Goal: Task Accomplishment & Management: Use online tool/utility

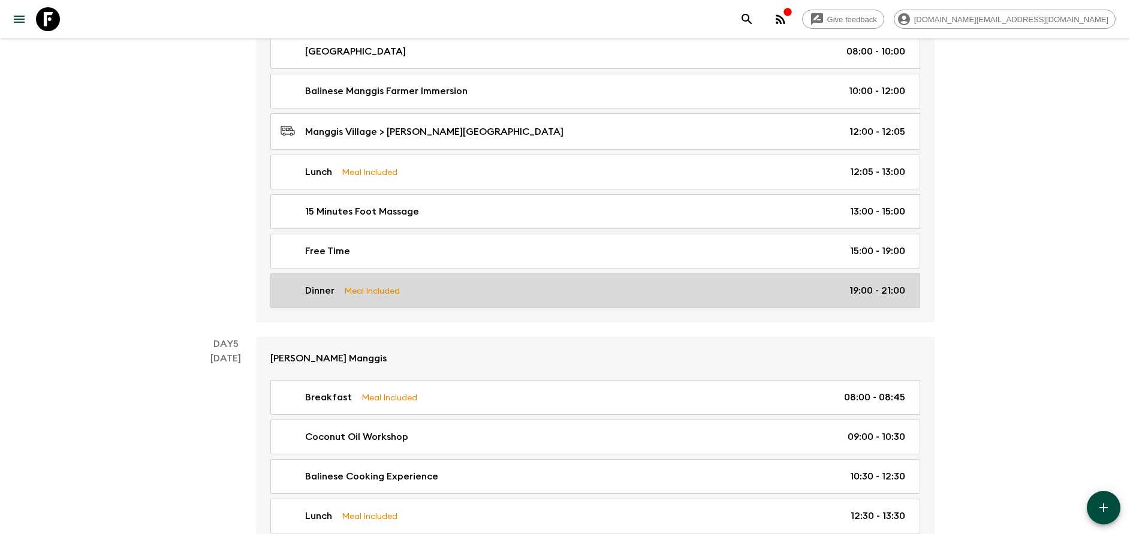
scroll to position [1439, 0]
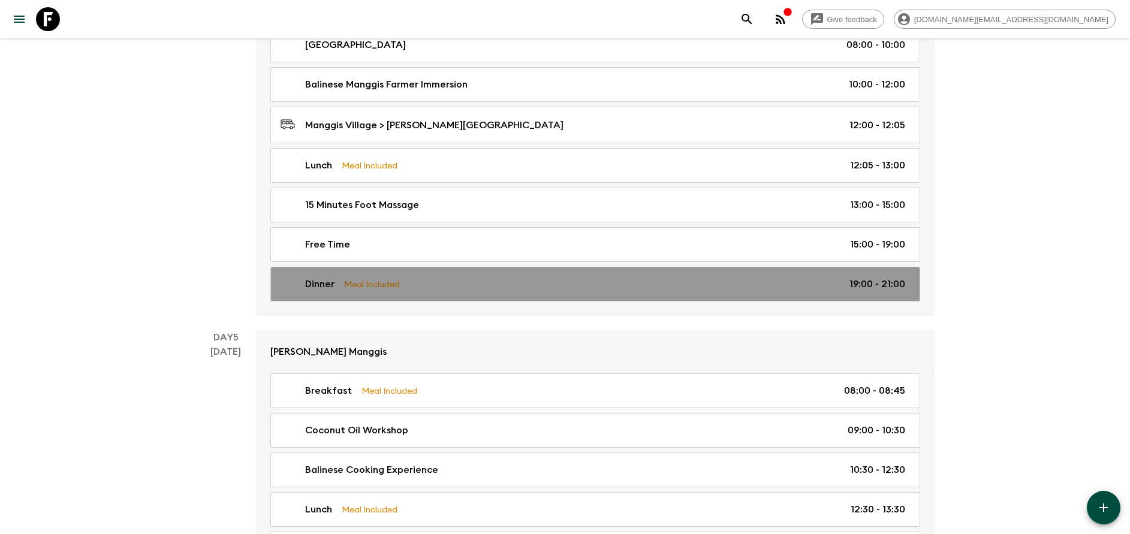
click at [381, 290] on p "Meal Included" at bounding box center [372, 284] width 56 height 13
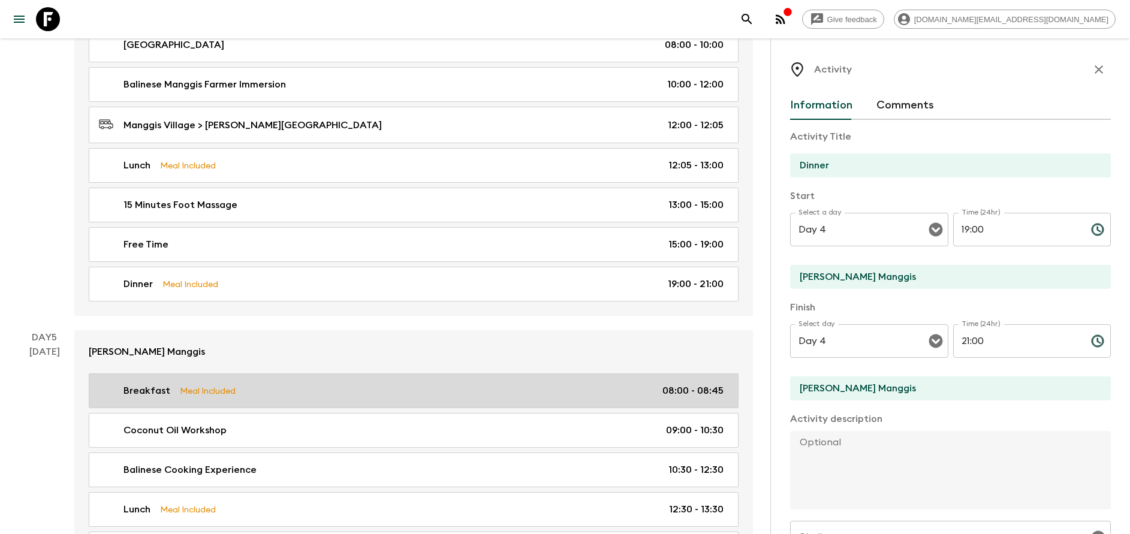
click at [336, 393] on div "Breakfast Meal Included 08:00 - 08:45" at bounding box center [411, 391] width 625 height 14
type input "Breakfast"
type input "Day 5"
type input "08:00"
type input "Day 5"
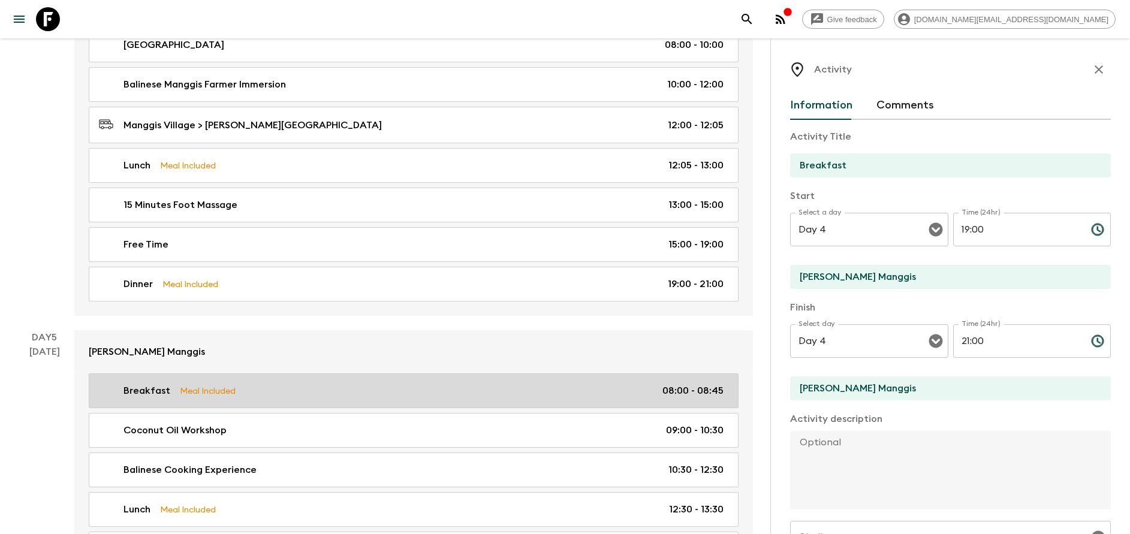
type input "08:45"
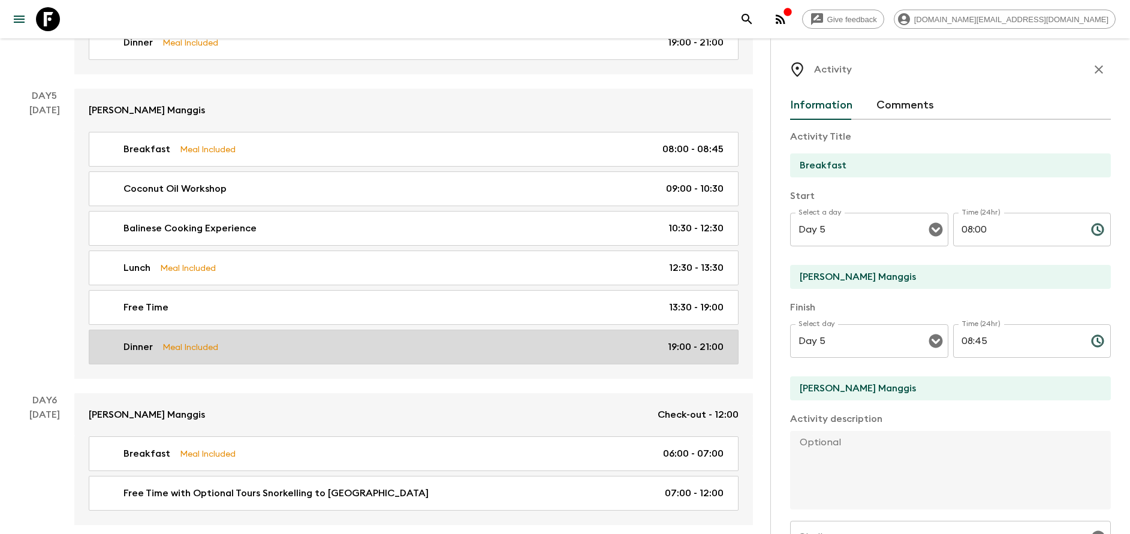
scroll to position [1708, 0]
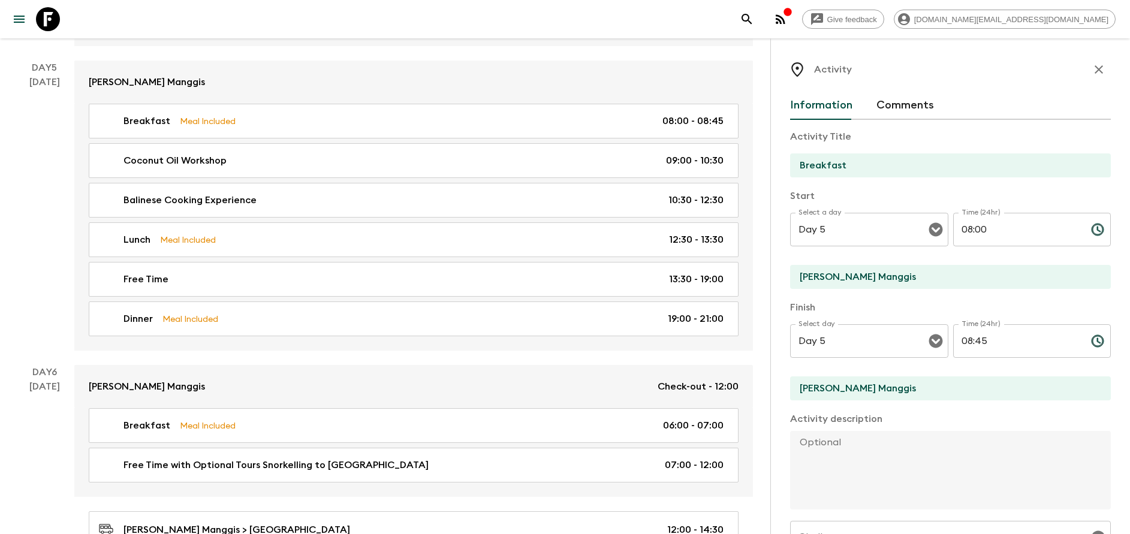
click at [305, 298] on div "Breakfast Meal Included 08:00 - 08:45 Coconut Oil Workshop 09:00 - 10:30 Baline…" at bounding box center [413, 227] width 679 height 247
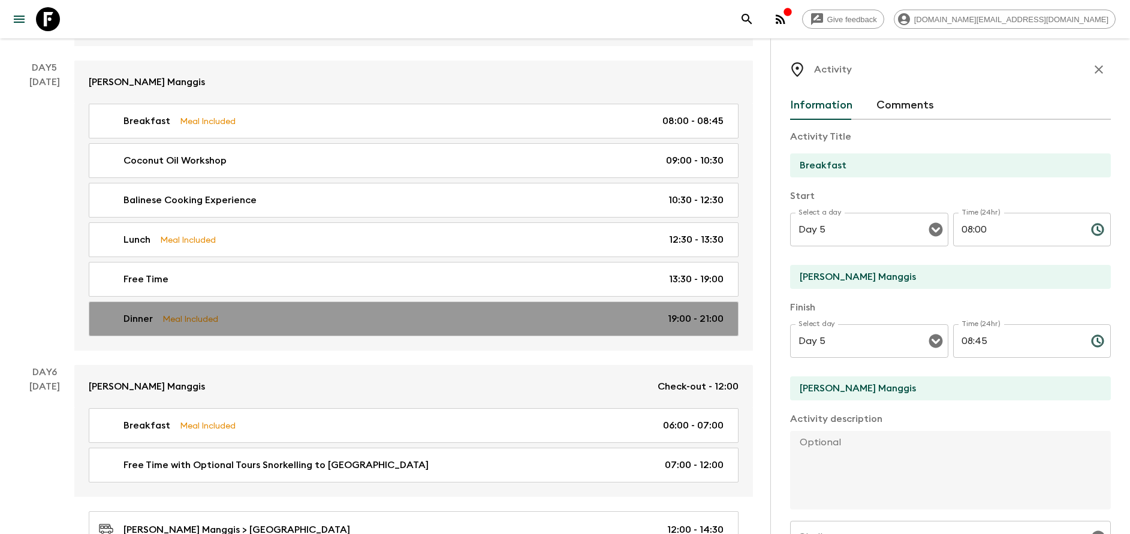
click at [284, 327] on link "Dinner Meal Included 19:00 - 21:00" at bounding box center [414, 319] width 650 height 35
type input "Dinner"
type input "19:00"
type input "21:00"
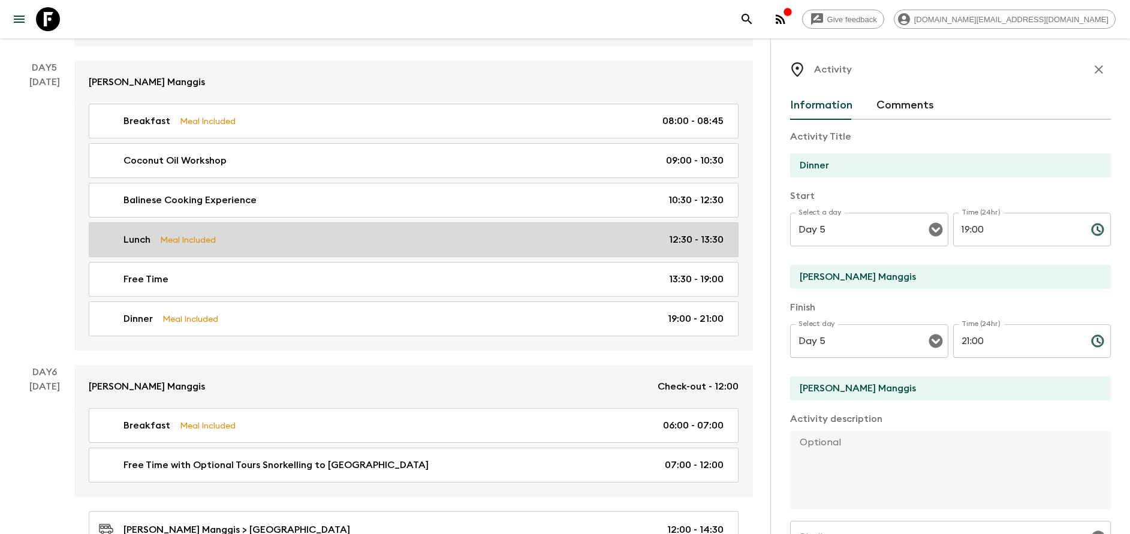
click at [255, 239] on div "Lunch Meal Included 12:30 - 13:30" at bounding box center [411, 240] width 625 height 14
type input "Lunch"
type textarea "Afterwards, indulge yourself in the culinary pleasures you have created - enjoy…"
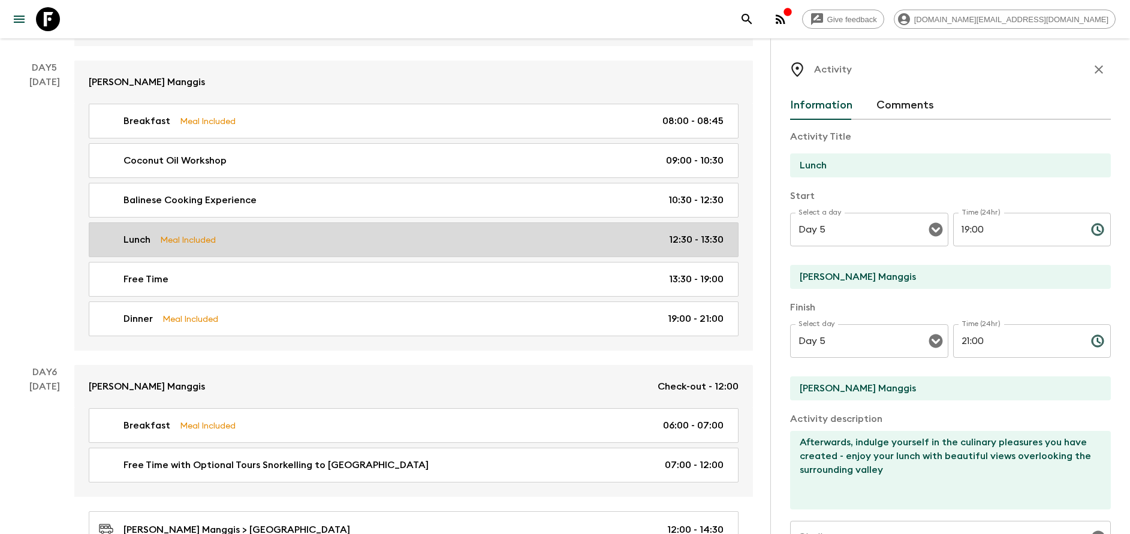
type input "12:30"
type input "13:30"
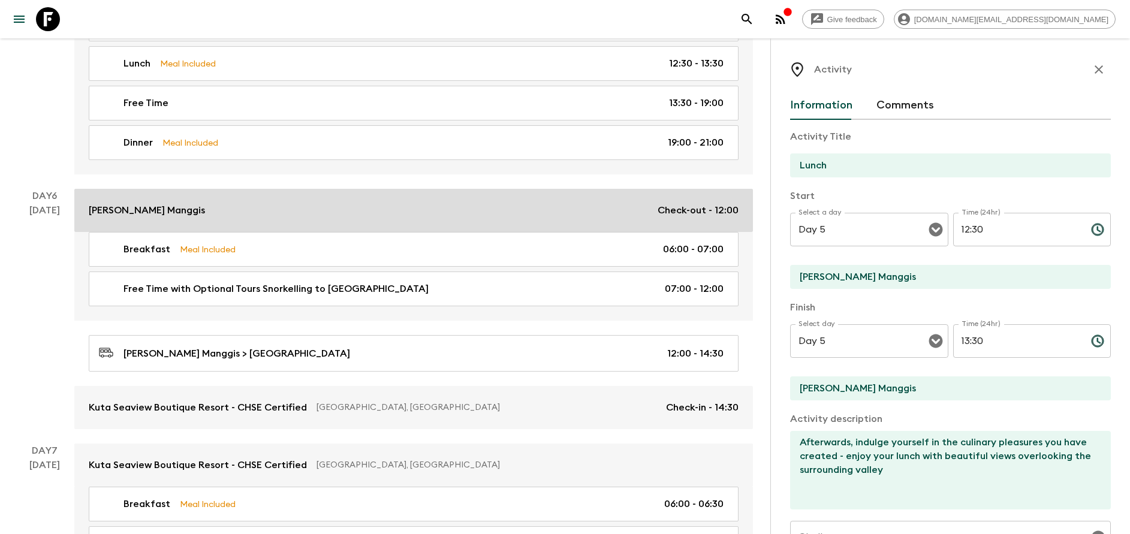
scroll to position [1888, 0]
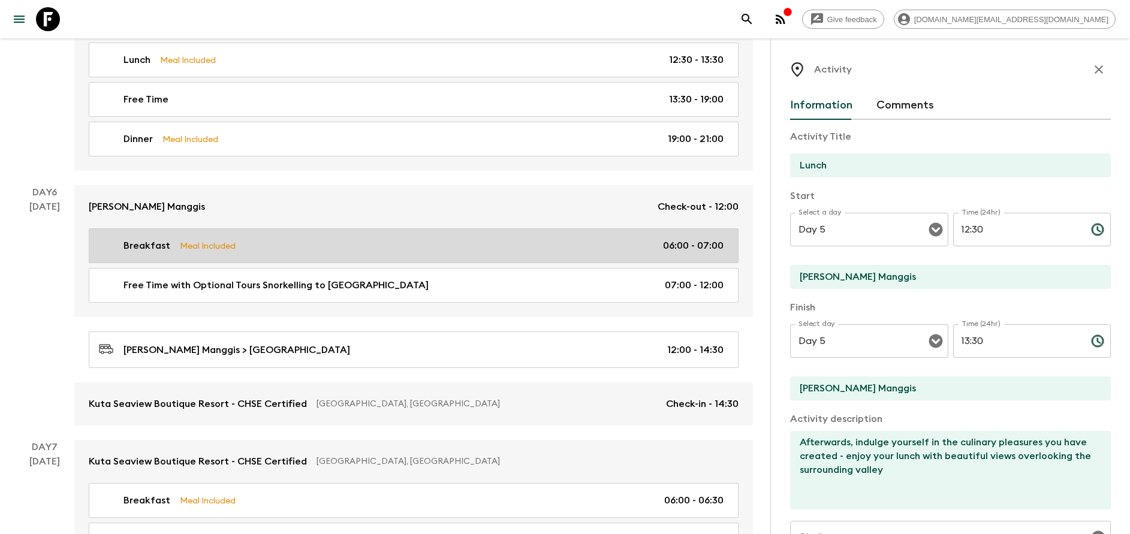
click at [242, 251] on div "Breakfast Meal Included 06:00 - 07:00" at bounding box center [411, 246] width 625 height 14
type input "Breakfast"
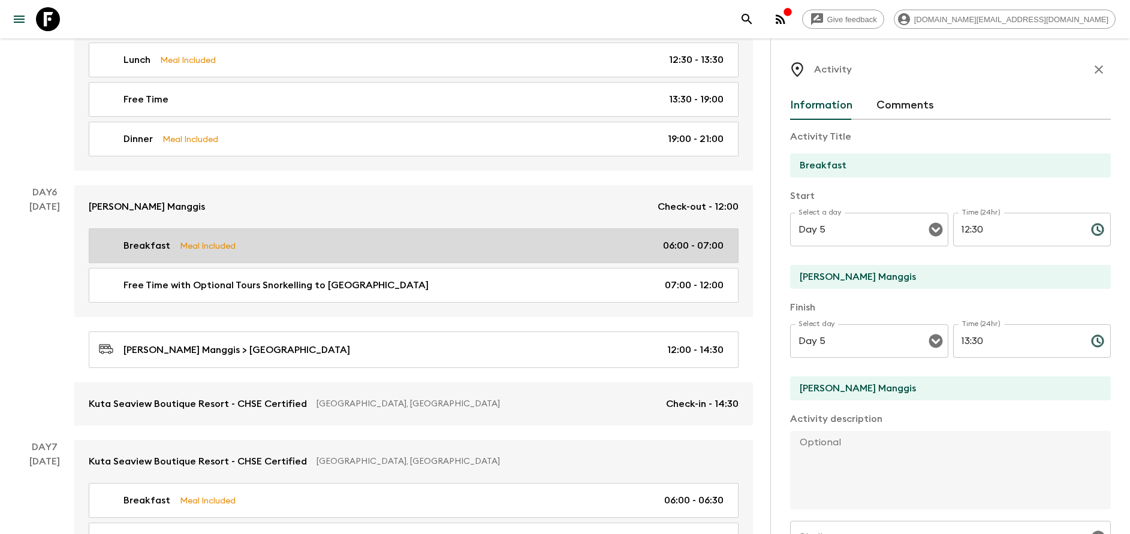
type input "Day 6"
type input "06:00"
type input "Day 6"
type input "07:00"
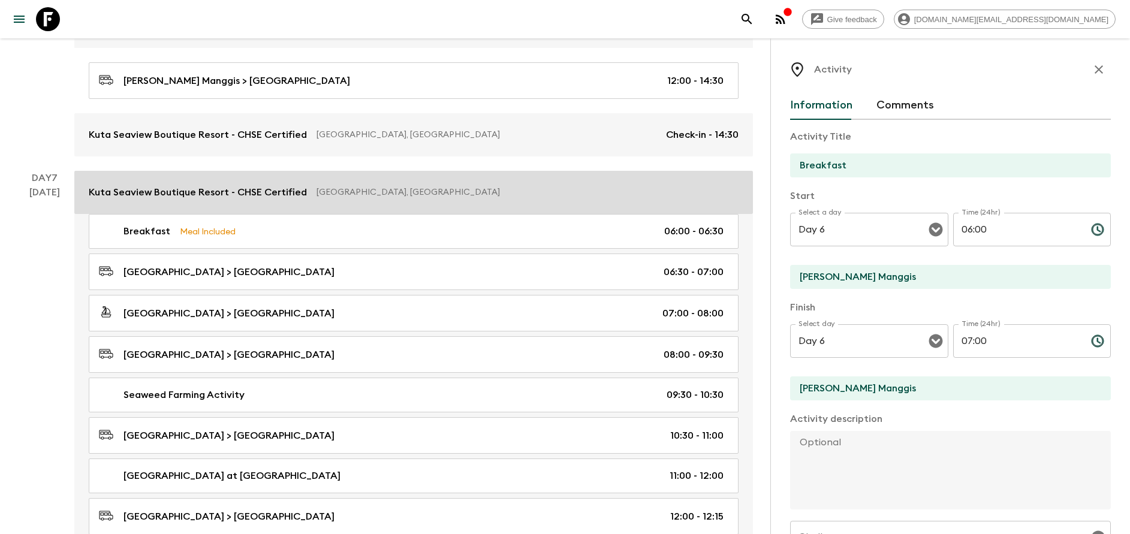
scroll to position [2158, 0]
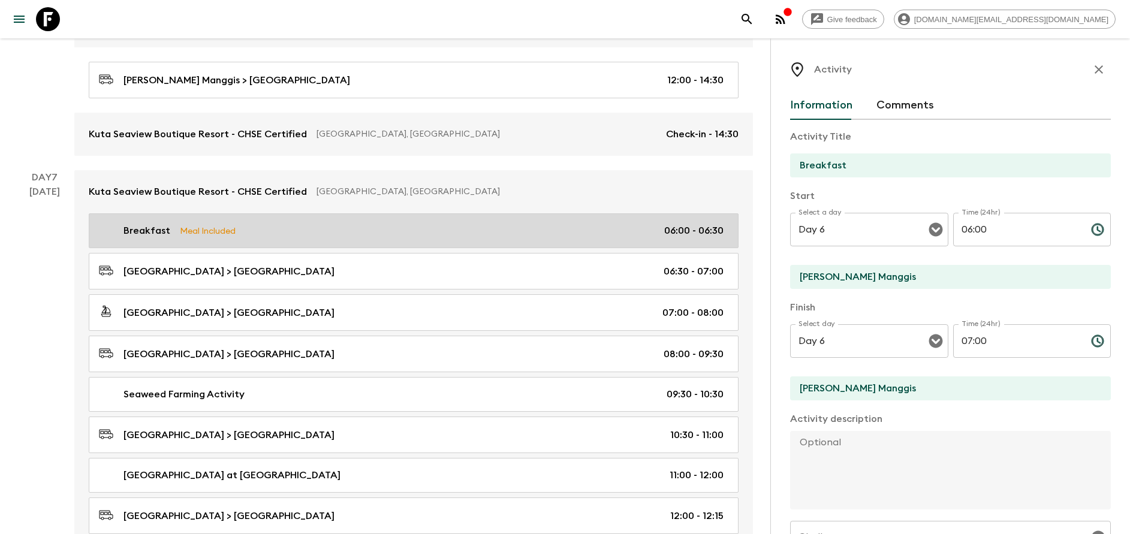
click at [246, 237] on div "Breakfast Meal Included 06:00 - 06:30" at bounding box center [411, 231] width 625 height 14
type input "[GEOGRAPHIC_DATA]"
type input "Day 7"
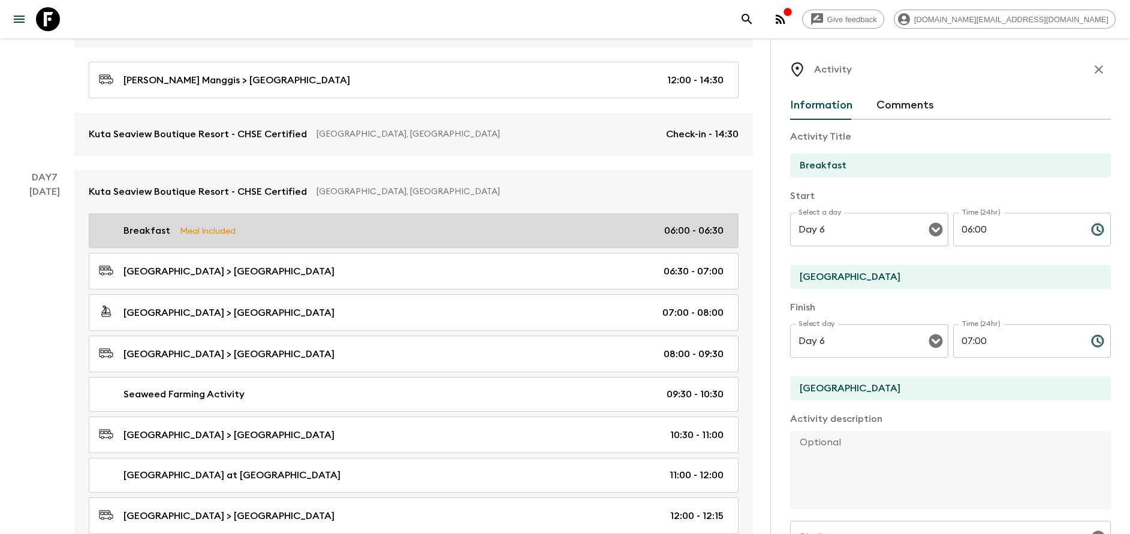
type input "06:30"
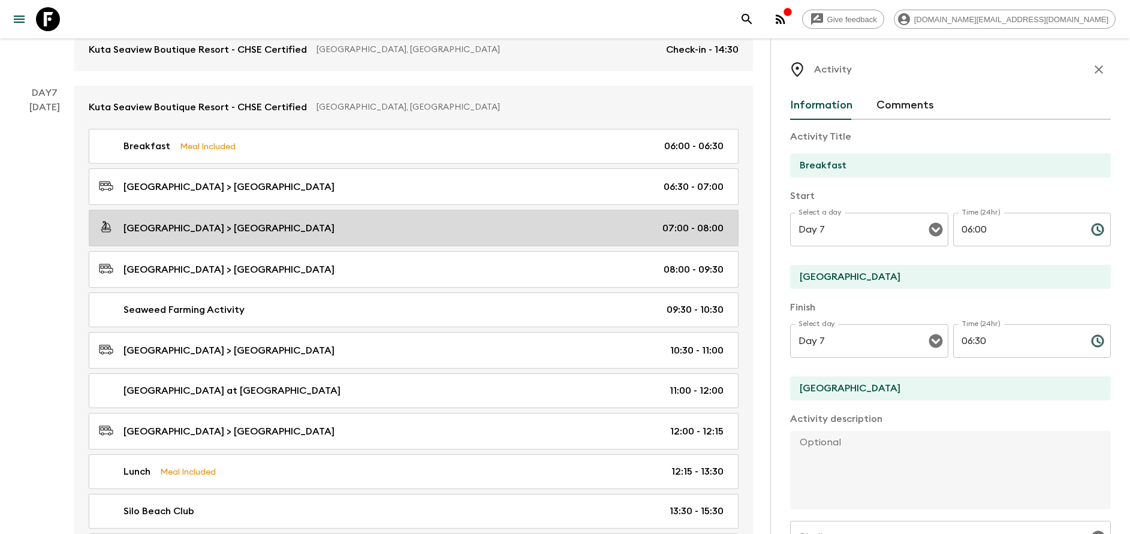
scroll to position [2338, 0]
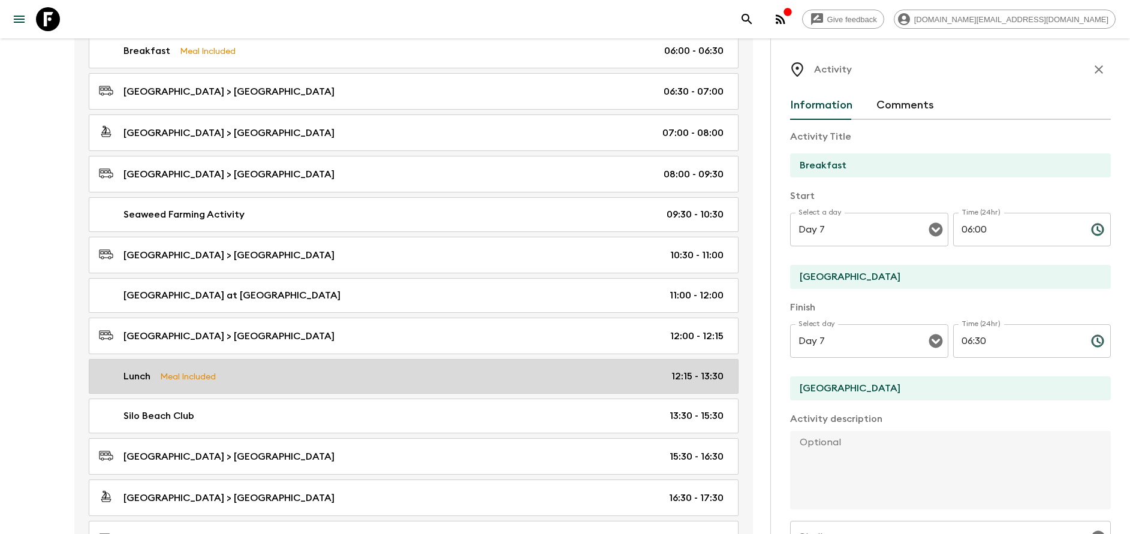
click at [264, 368] on link "Lunch Meal Included 12:15 - 13:30" at bounding box center [414, 376] width 650 height 35
type input "Lunch"
type input "Silo Beach Club"
type input "12:15"
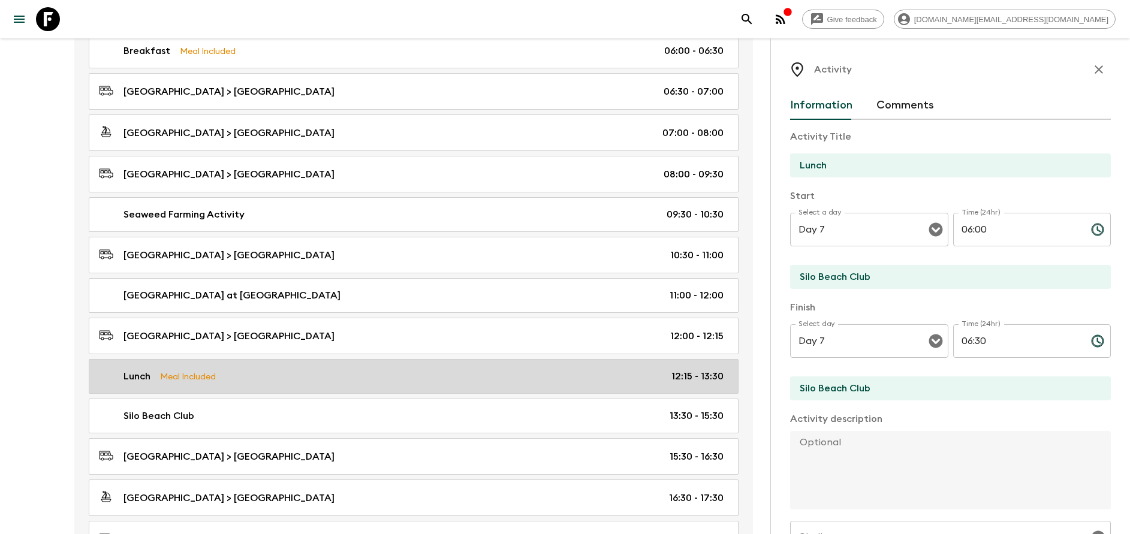
type input "13:30"
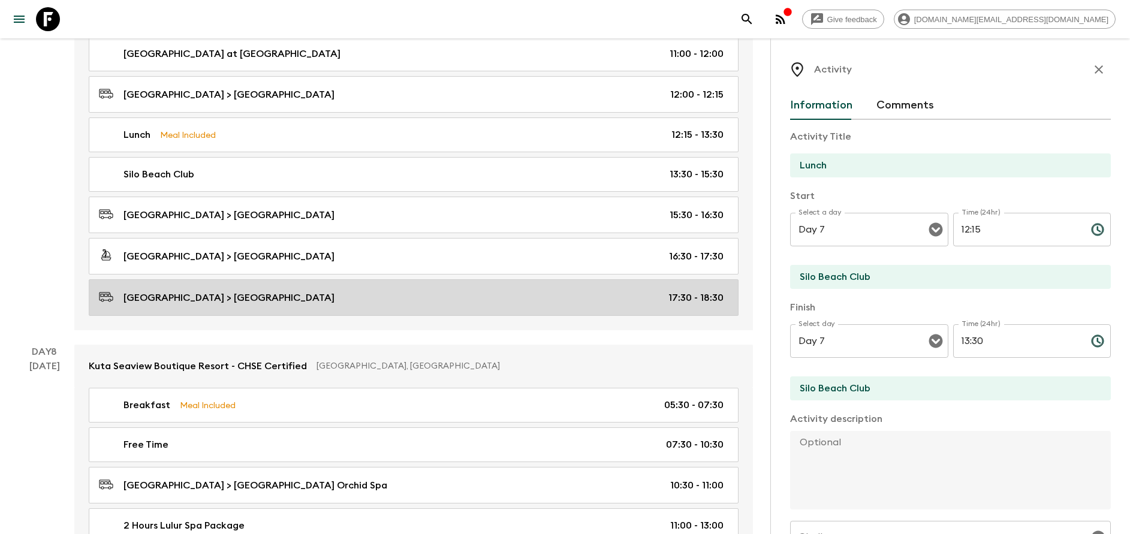
scroll to position [2608, 0]
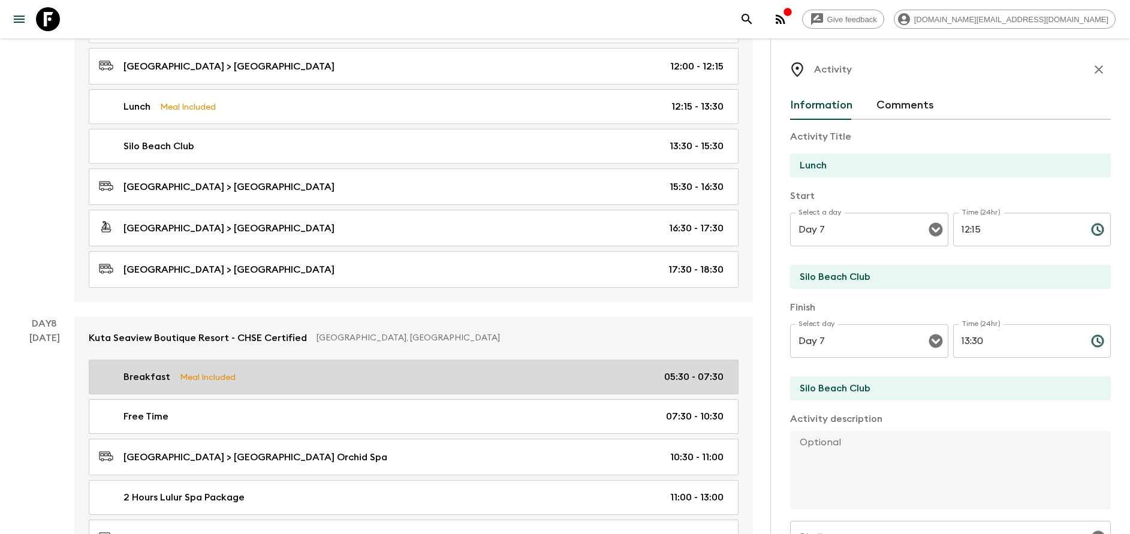
click at [248, 367] on link "Breakfast Meal Included 05:30 - 07:30" at bounding box center [414, 377] width 650 height 35
type input "Breakfast"
type input "[GEOGRAPHIC_DATA]"
type input "Day 8"
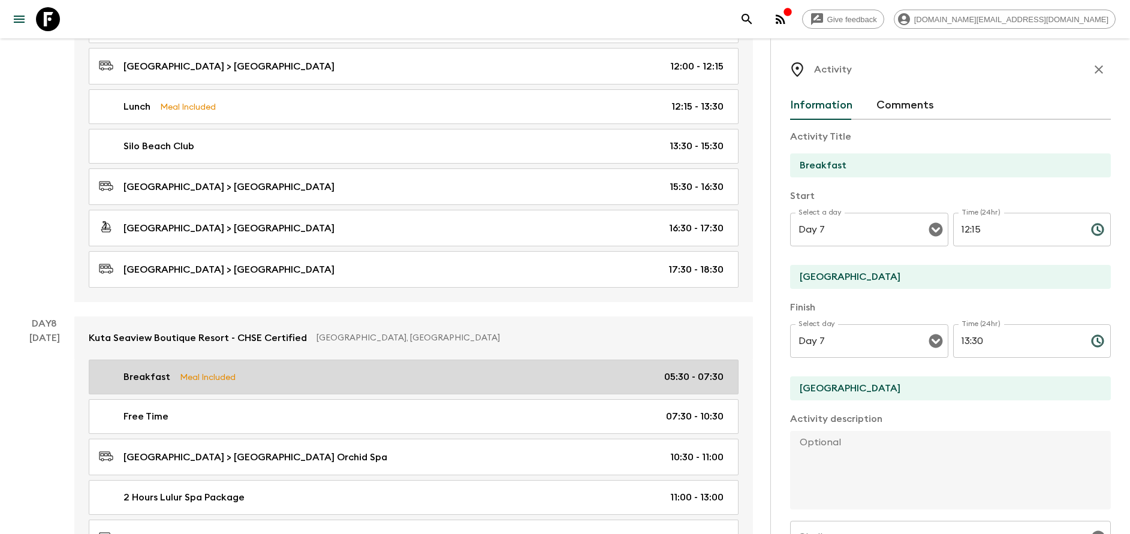
type input "05:30"
type input "Day 8"
type input "07:30"
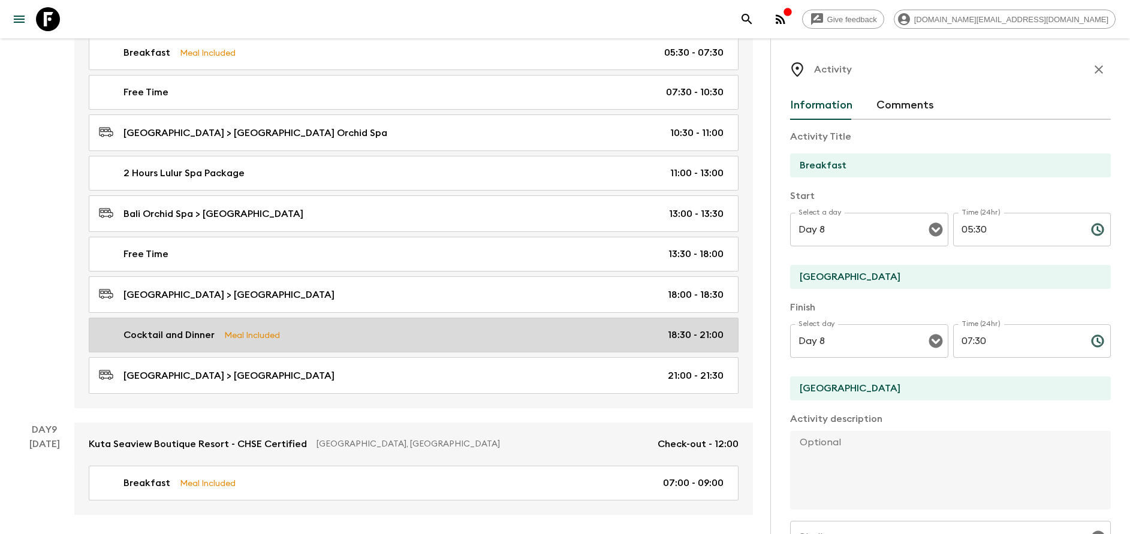
scroll to position [2967, 0]
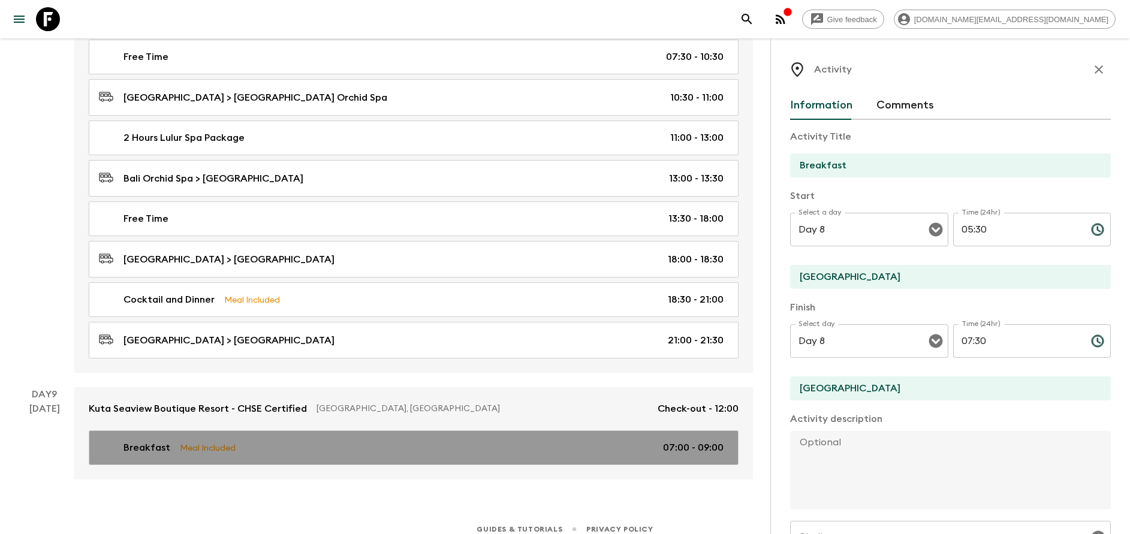
click at [227, 439] on link "Breakfast Meal Included 07:00 - 09:00" at bounding box center [414, 447] width 650 height 35
type input "Day 9"
type input "07:00"
type input "Day 9"
type input "09:00"
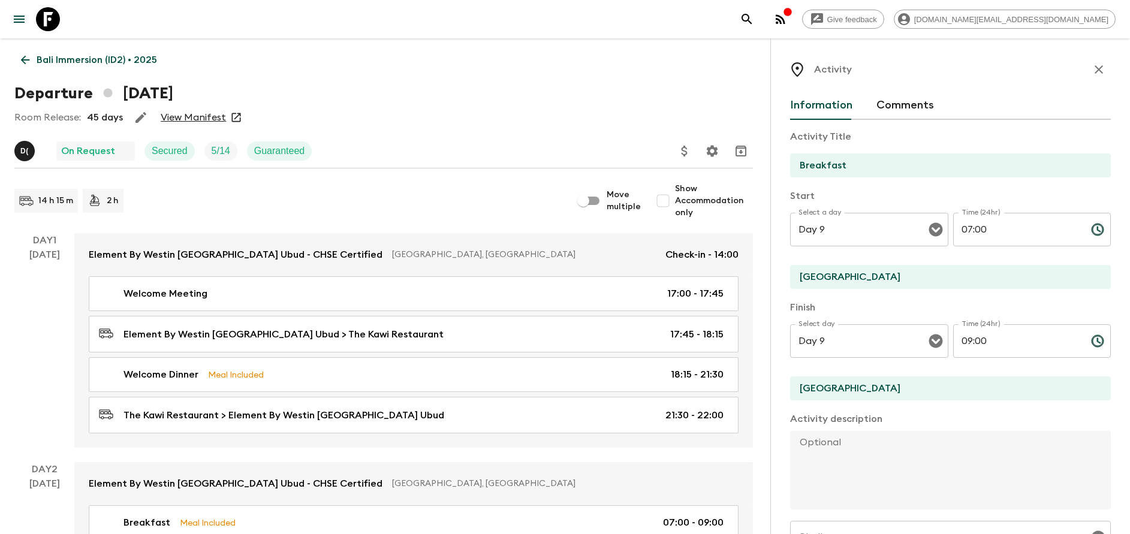
click at [65, 68] on link "Bali Immersion (ID2) • 2025" at bounding box center [88, 60] width 149 height 24
